Goal: Task Accomplishment & Management: Manage account settings

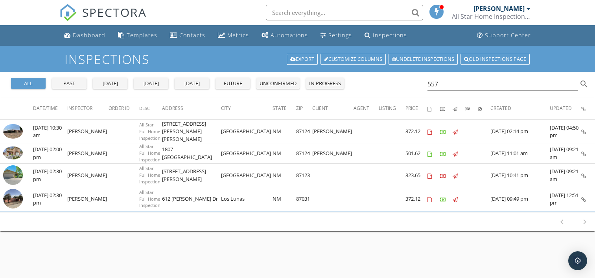
click at [87, 33] on div "Dashboard" at bounding box center [89, 34] width 33 height 7
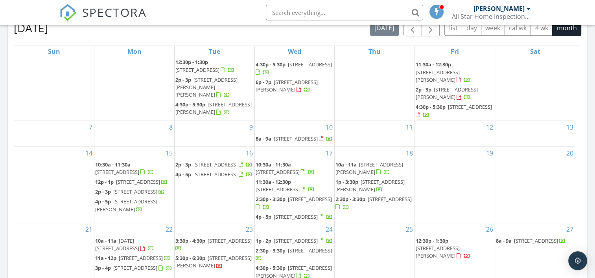
scroll to position [576, 0]
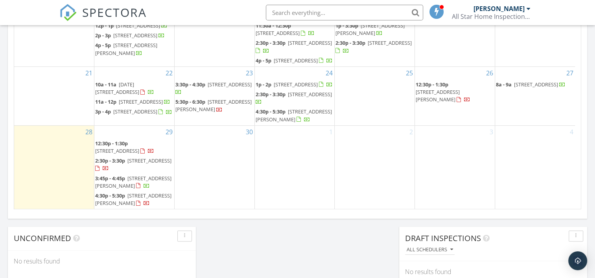
click at [118, 157] on span "2:30p - 3:30p" at bounding box center [110, 160] width 30 height 7
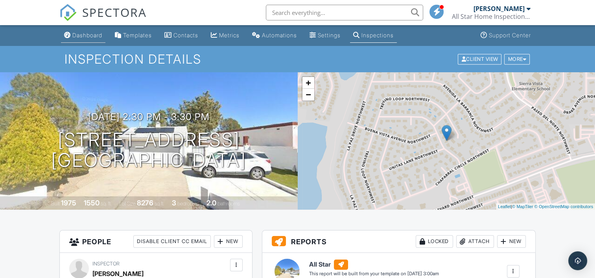
click at [88, 33] on div "Dashboard" at bounding box center [87, 35] width 30 height 7
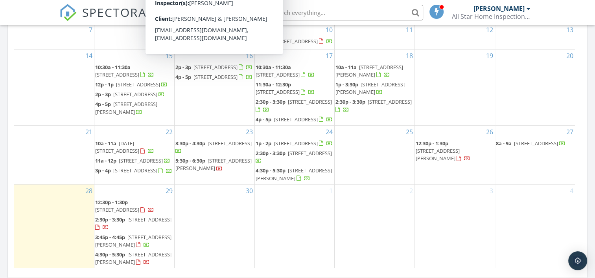
scroll to position [524, 0]
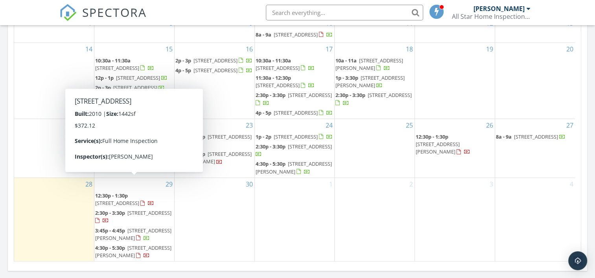
click at [139, 200] on span "11005 Marina Gate Trail NE, Albuquerque 87123" at bounding box center [117, 203] width 44 height 7
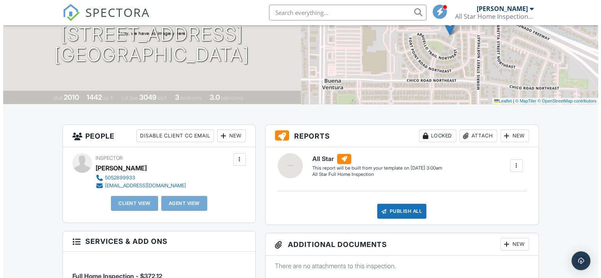
scroll to position [84, 0]
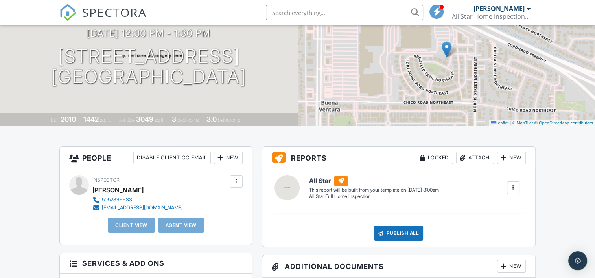
click at [229, 158] on div "New" at bounding box center [228, 158] width 29 height 13
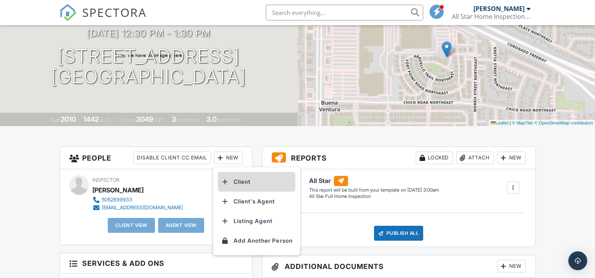
click at [240, 179] on li "Client" at bounding box center [256, 182] width 77 height 20
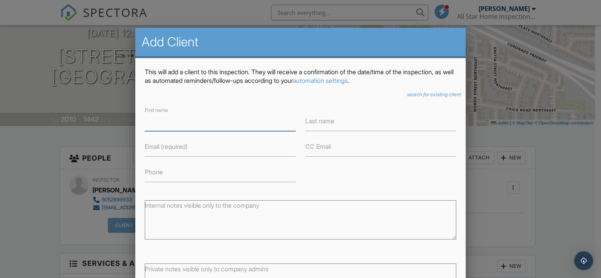
click at [202, 124] on input "First name" at bounding box center [220, 121] width 151 height 19
type input "[PERSON_NAME]"
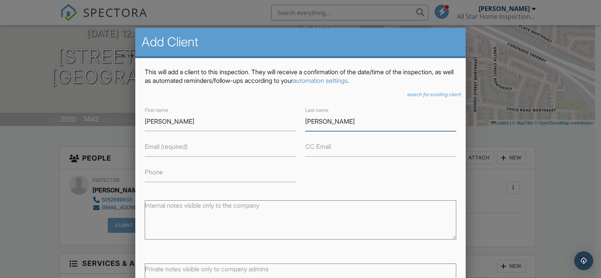
type input "[PERSON_NAME]"
click at [199, 143] on input "Email (required)" at bounding box center [220, 147] width 151 height 19
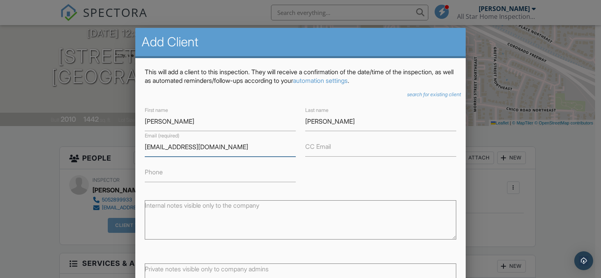
scroll to position [53, 0]
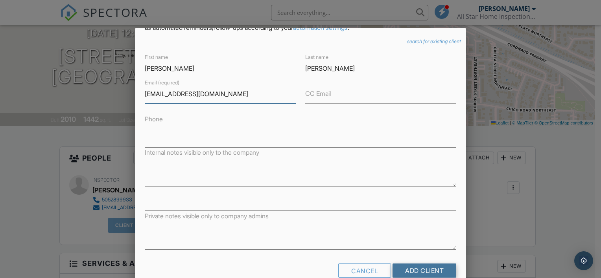
type input "hrstrategicpartner@yahoo.com"
click at [422, 268] on input "Add Client" at bounding box center [424, 271] width 64 height 14
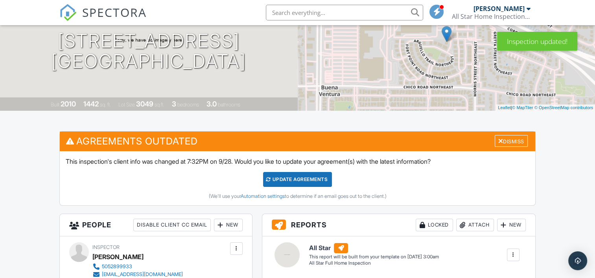
scroll to position [157, 0]
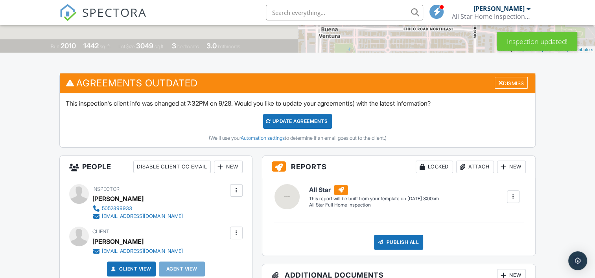
click at [296, 119] on div "Update Agreements" at bounding box center [297, 121] width 69 height 15
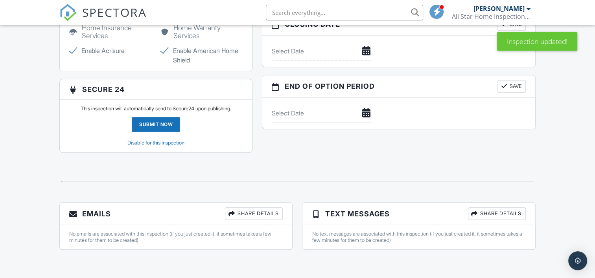
scroll to position [734, 0]
click at [150, 123] on div "Submit Now" at bounding box center [156, 124] width 48 height 15
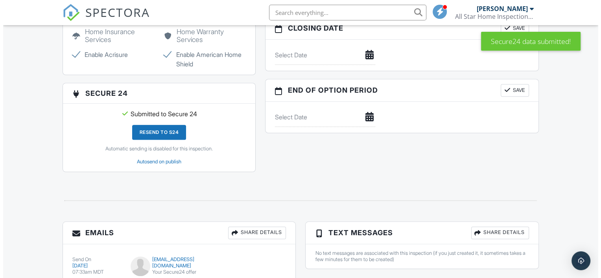
scroll to position [774, 0]
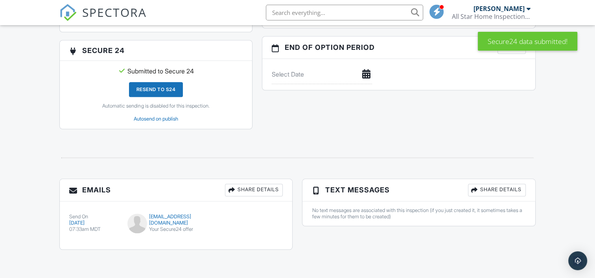
click at [255, 189] on div "Share Details" at bounding box center [254, 190] width 58 height 13
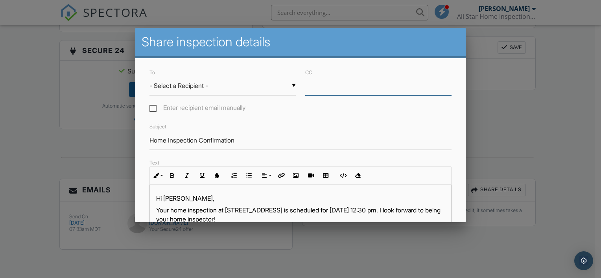
click at [322, 85] on input "CC" at bounding box center [378, 85] width 146 height 19
paste input "david@venturiteam.com"
type input "david@venturiteam.com"
click at [206, 85] on div "▼ - Select a Recipient - - Select a Recipient - Douglas Calderon (Client) - Sel…" at bounding box center [222, 85] width 146 height 19
click at [190, 105] on span "Douglas Calderon (Client)" at bounding box center [220, 106] width 143 height 20
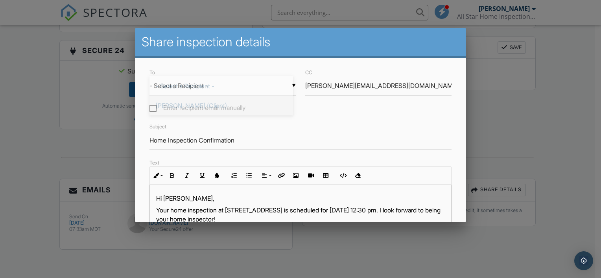
type input "[PERSON_NAME] (Client)"
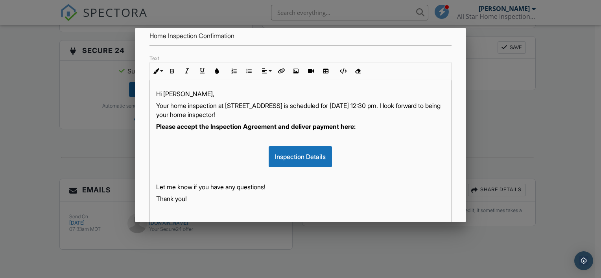
scroll to position [209, 0]
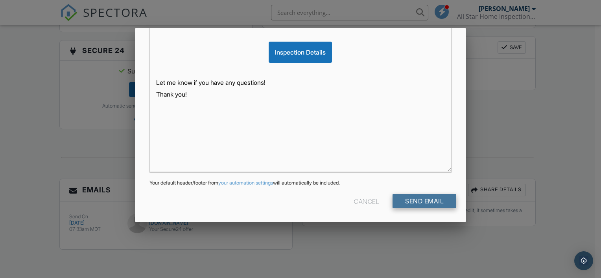
click at [420, 198] on input "Send Email" at bounding box center [424, 201] width 64 height 14
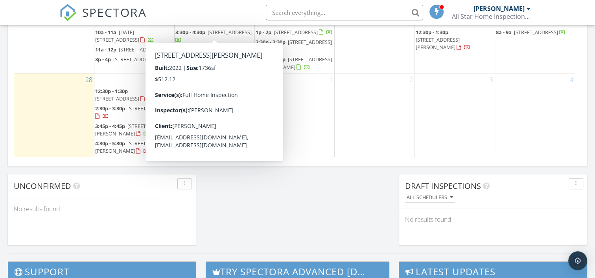
scroll to position [629, 0]
